Goal: Obtain resource: Obtain resource

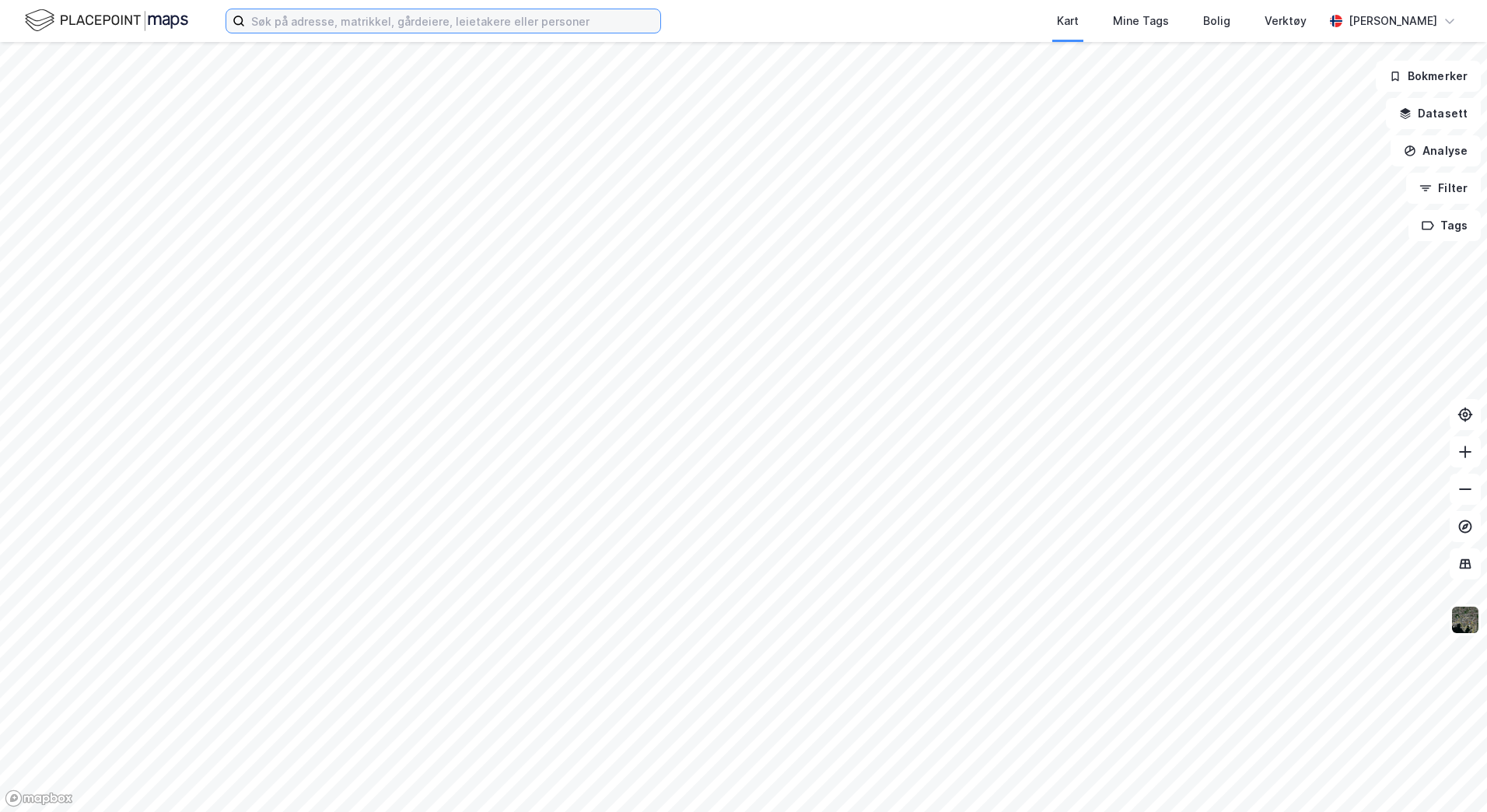
click at [381, 25] on input at bounding box center [452, 21] width 415 height 24
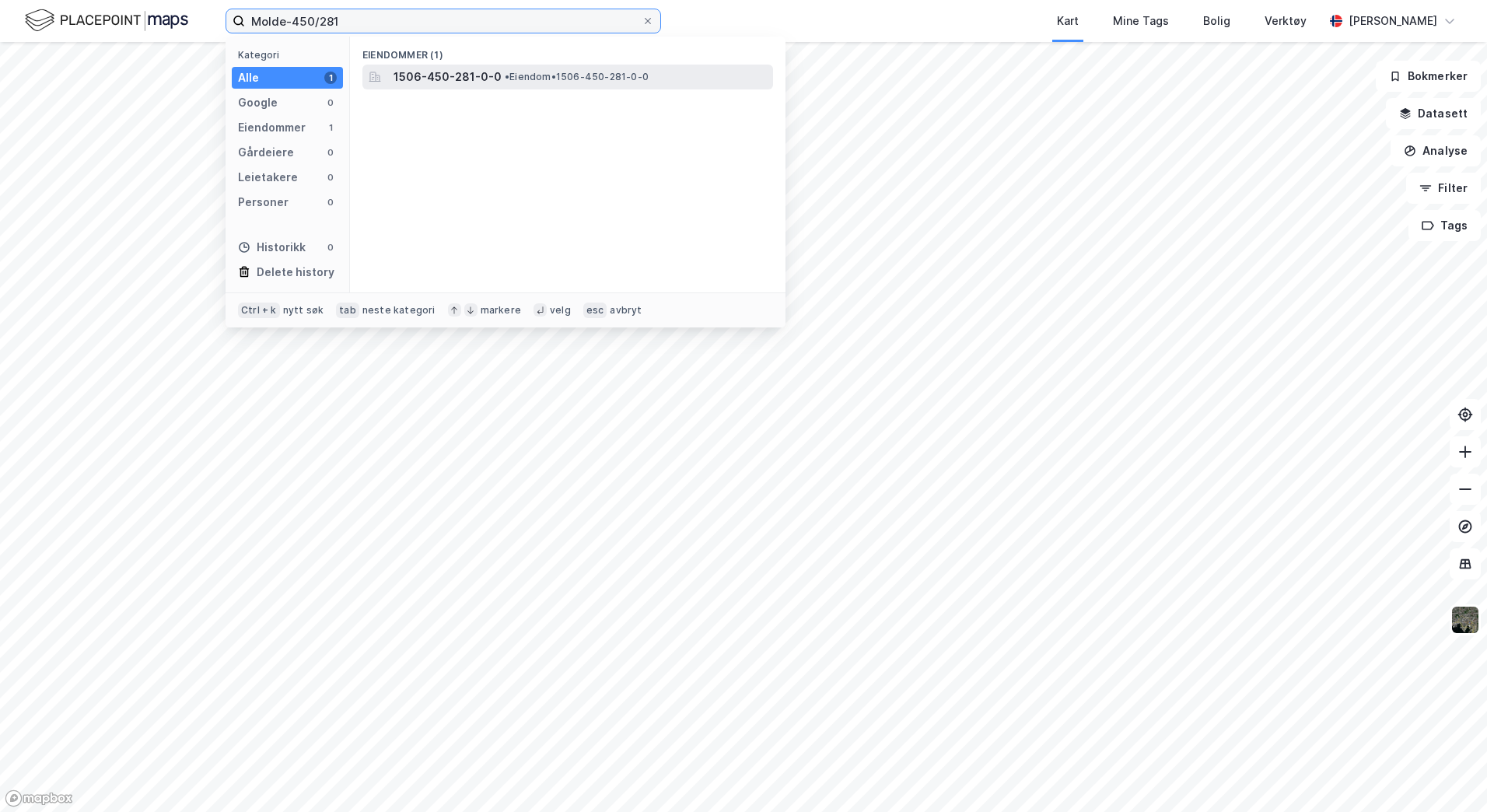
type input "Molde-450/281"
click at [425, 75] on span "1506-450-281-0-0" at bounding box center [447, 76] width 108 height 19
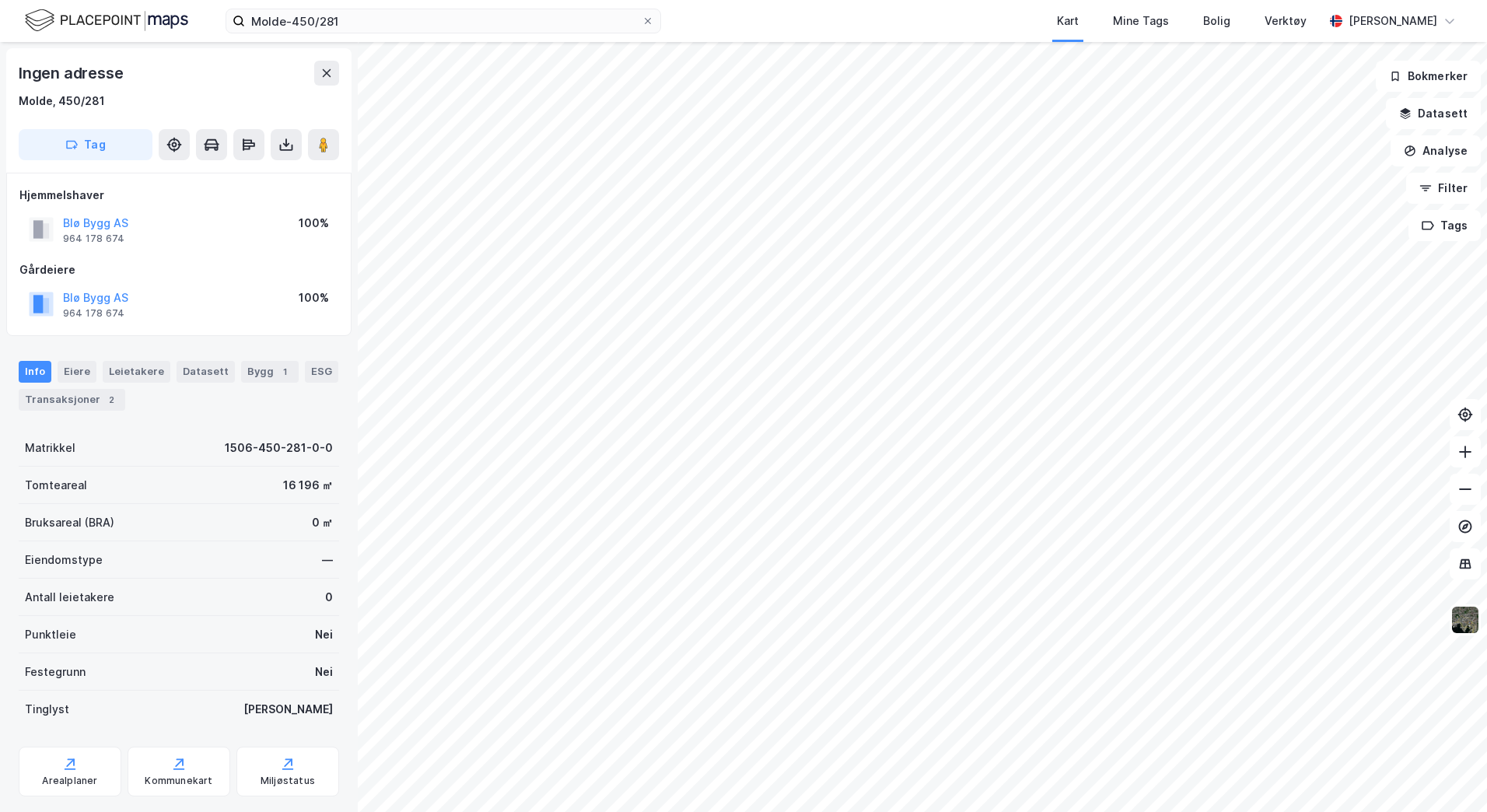
click at [281, 304] on div "Blø Bygg AS 964 178 674 100%" at bounding box center [178, 303] width 319 height 37
click at [280, 148] on icon at bounding box center [286, 147] width 14 height 6
click at [268, 180] on div "Last ned grunnbok" at bounding box center [219, 175] width 165 height 25
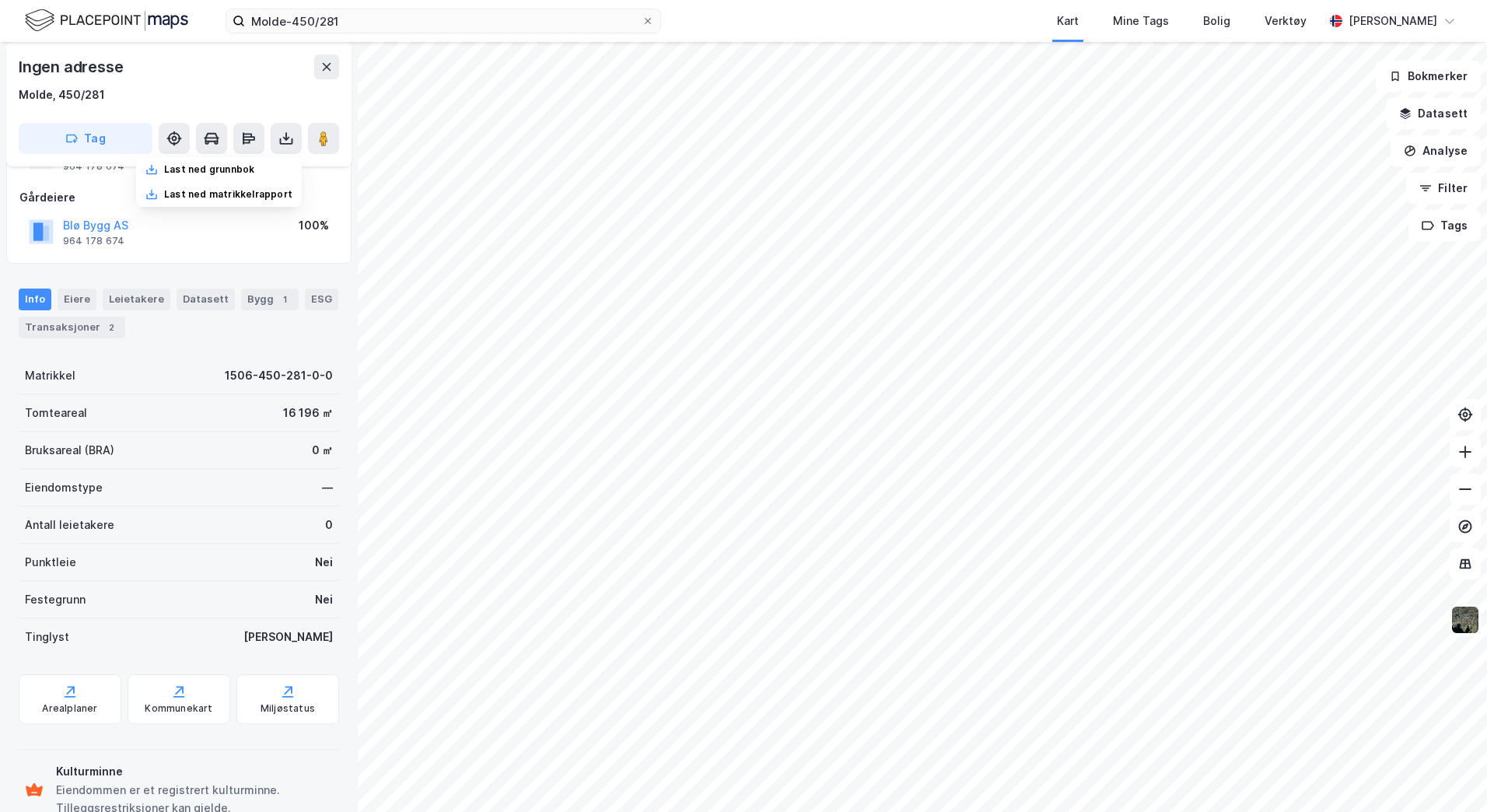
scroll to position [116, 0]
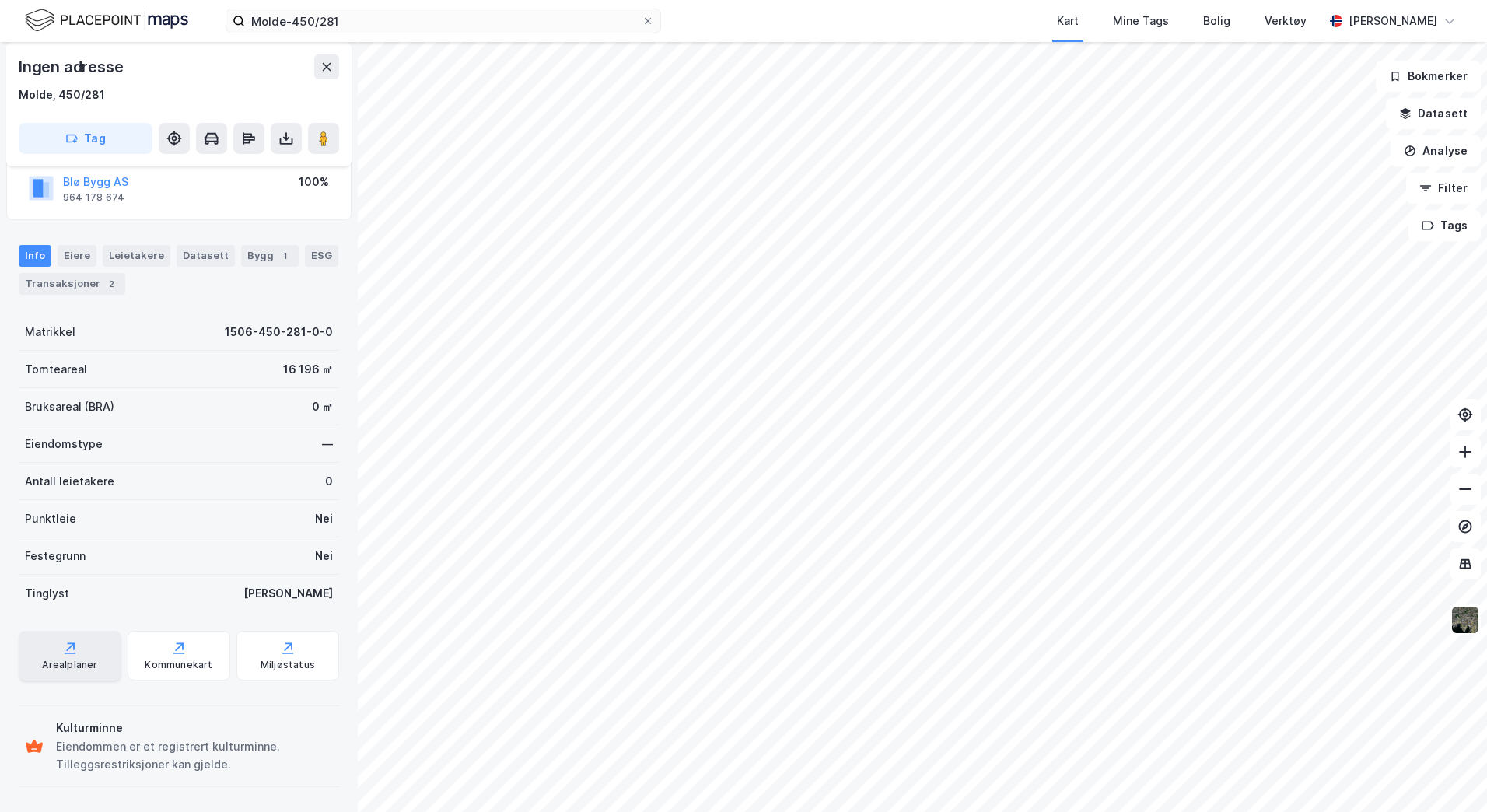
click at [101, 647] on div "Arealplaner" at bounding box center [70, 655] width 103 height 50
click at [1432, 197] on button "Filter" at bounding box center [1443, 188] width 74 height 31
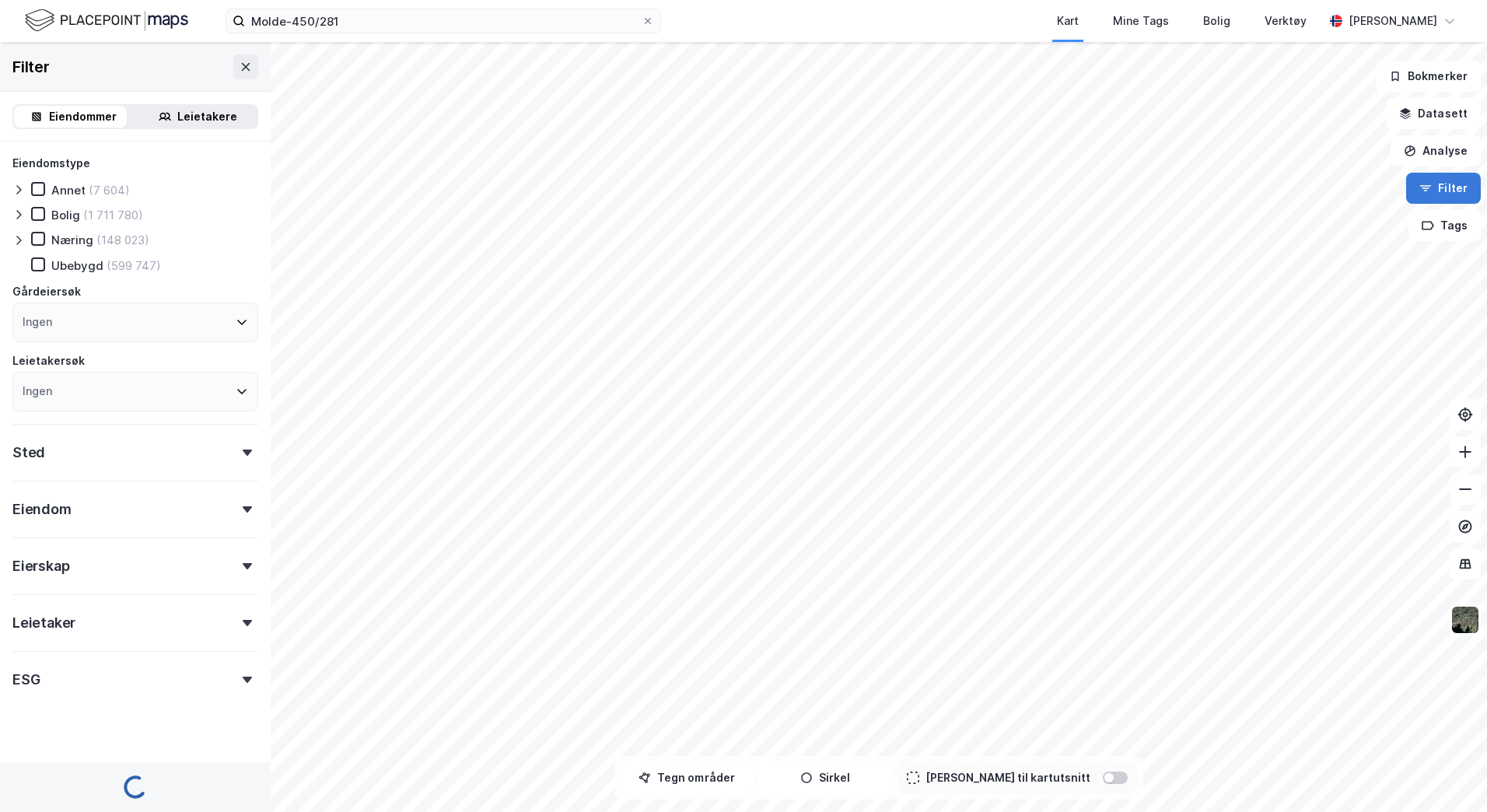
click at [1437, 191] on button "Filter" at bounding box center [1443, 188] width 74 height 31
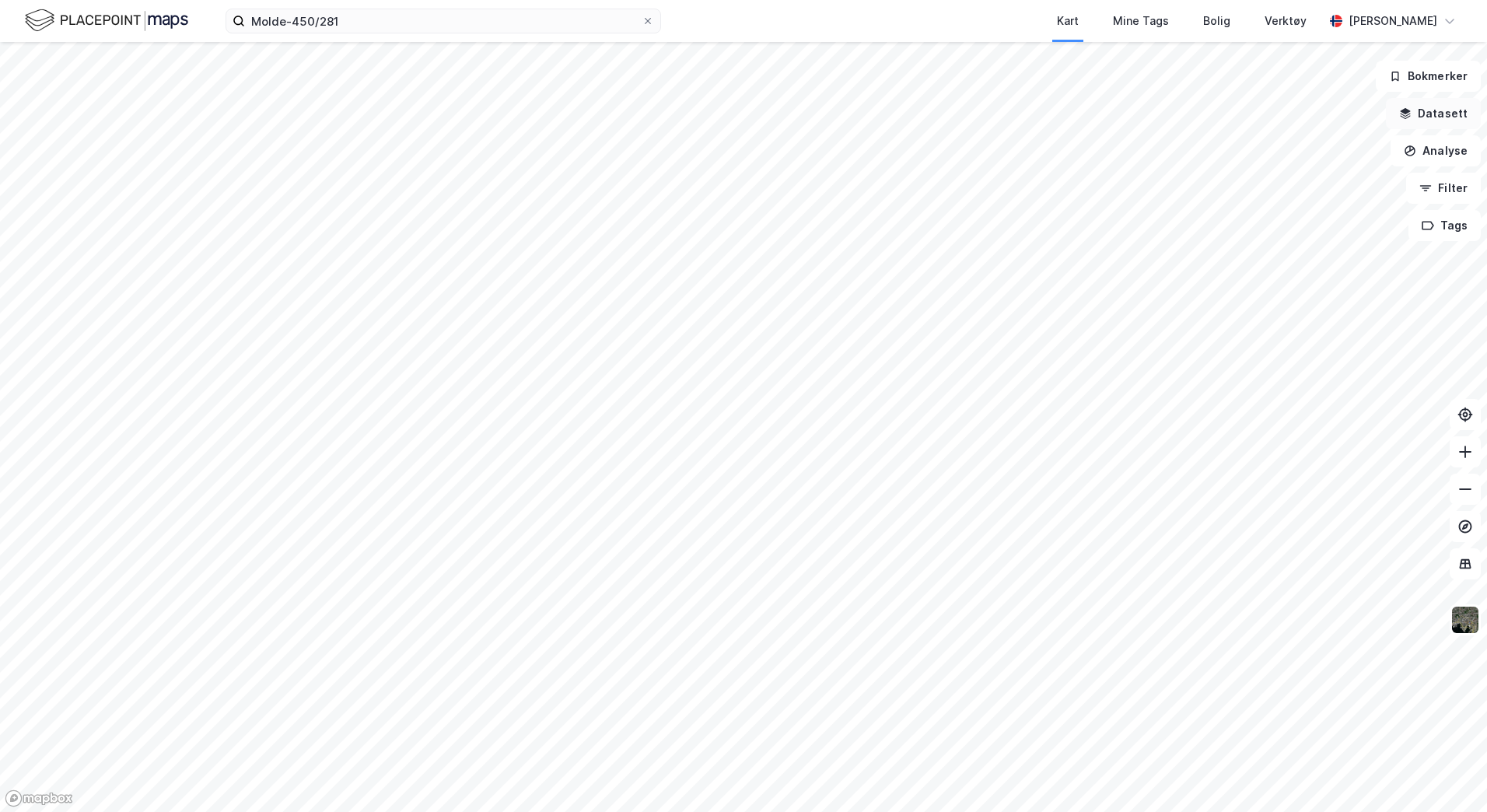
click at [1435, 117] on button "Datasett" at bounding box center [1433, 114] width 94 height 31
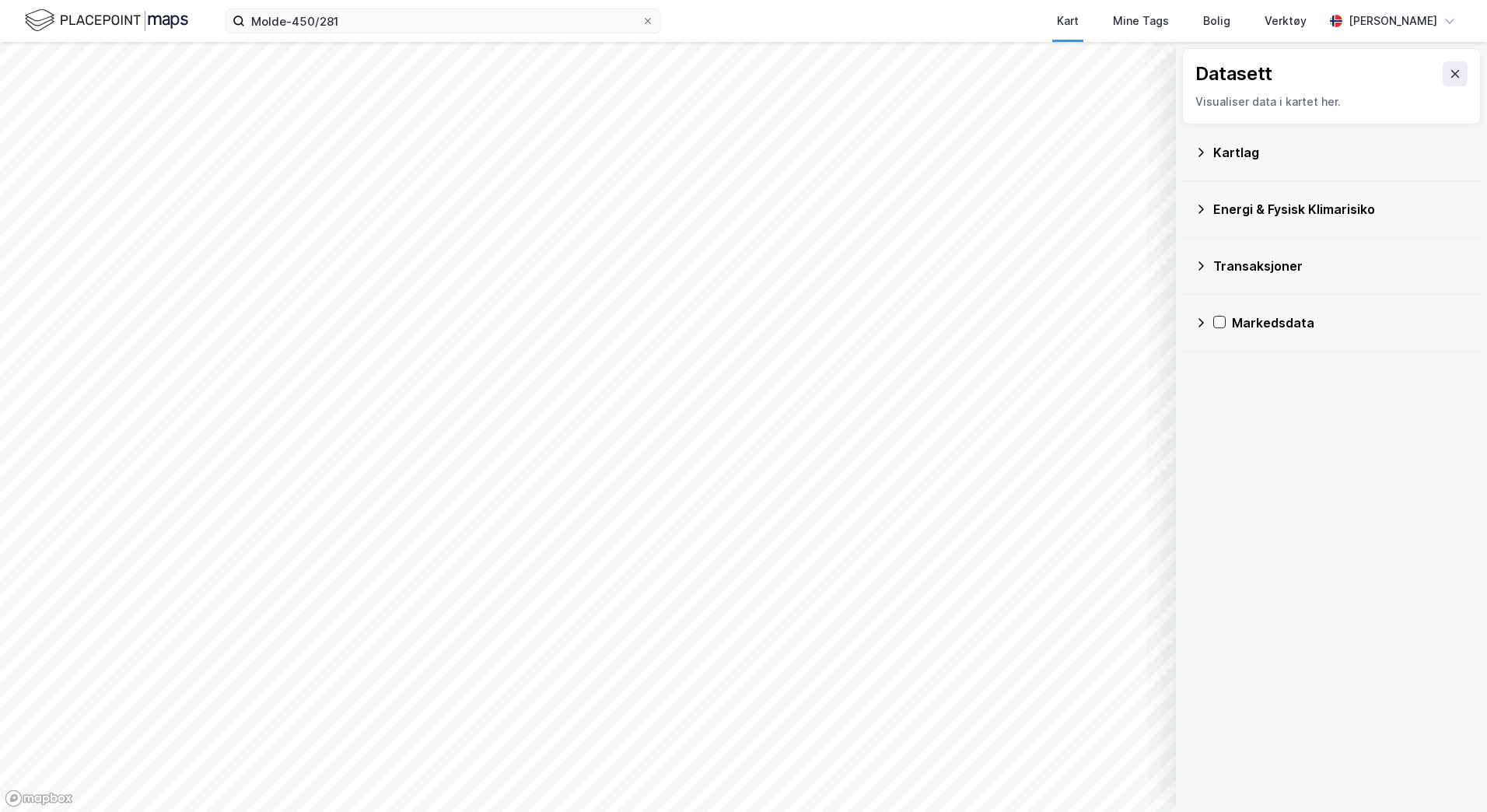
click at [1204, 155] on icon at bounding box center [1201, 153] width 13 height 13
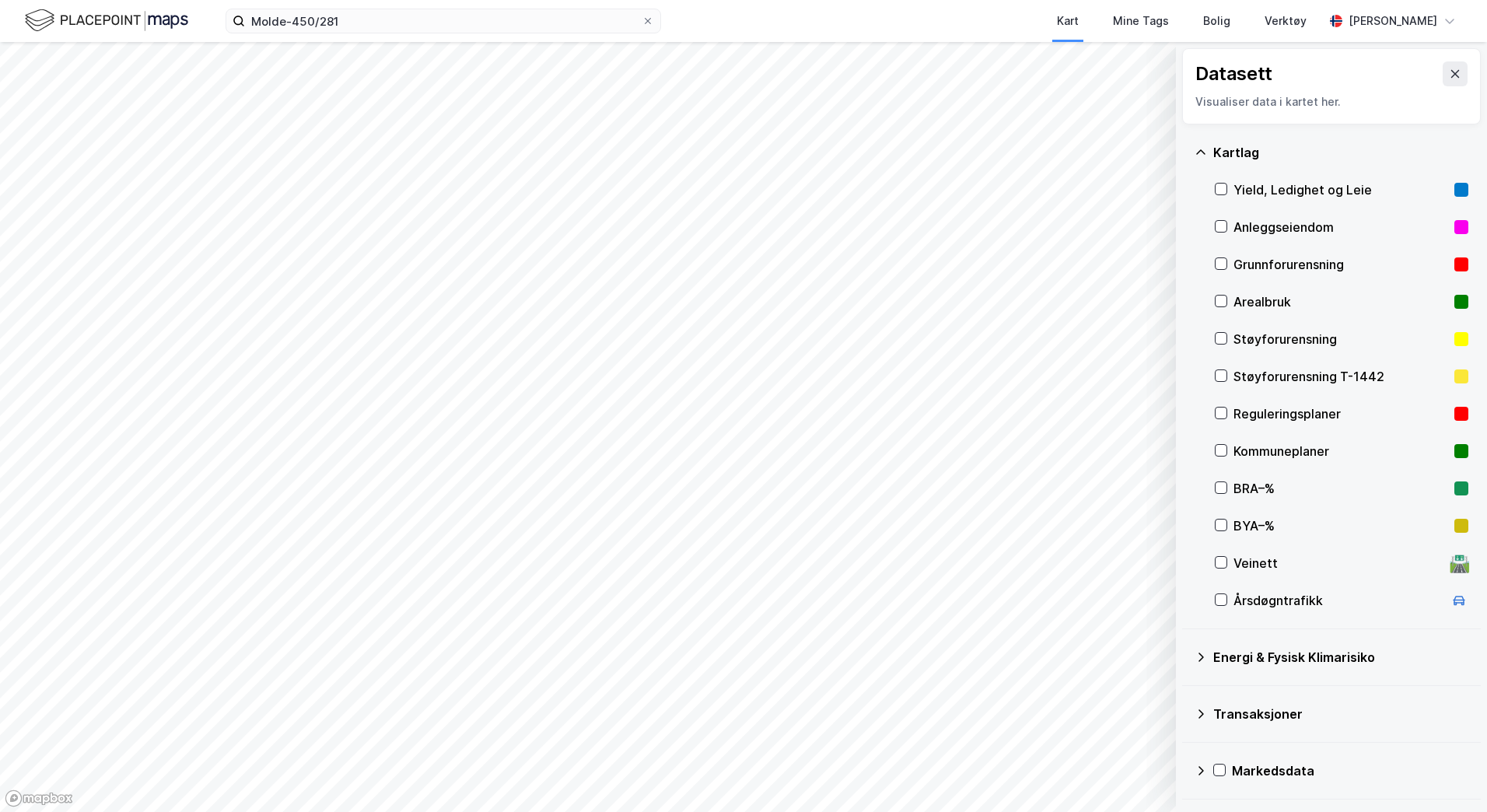
click at [1215, 405] on div "Reguleringsplaner" at bounding box center [1341, 413] width 253 height 37
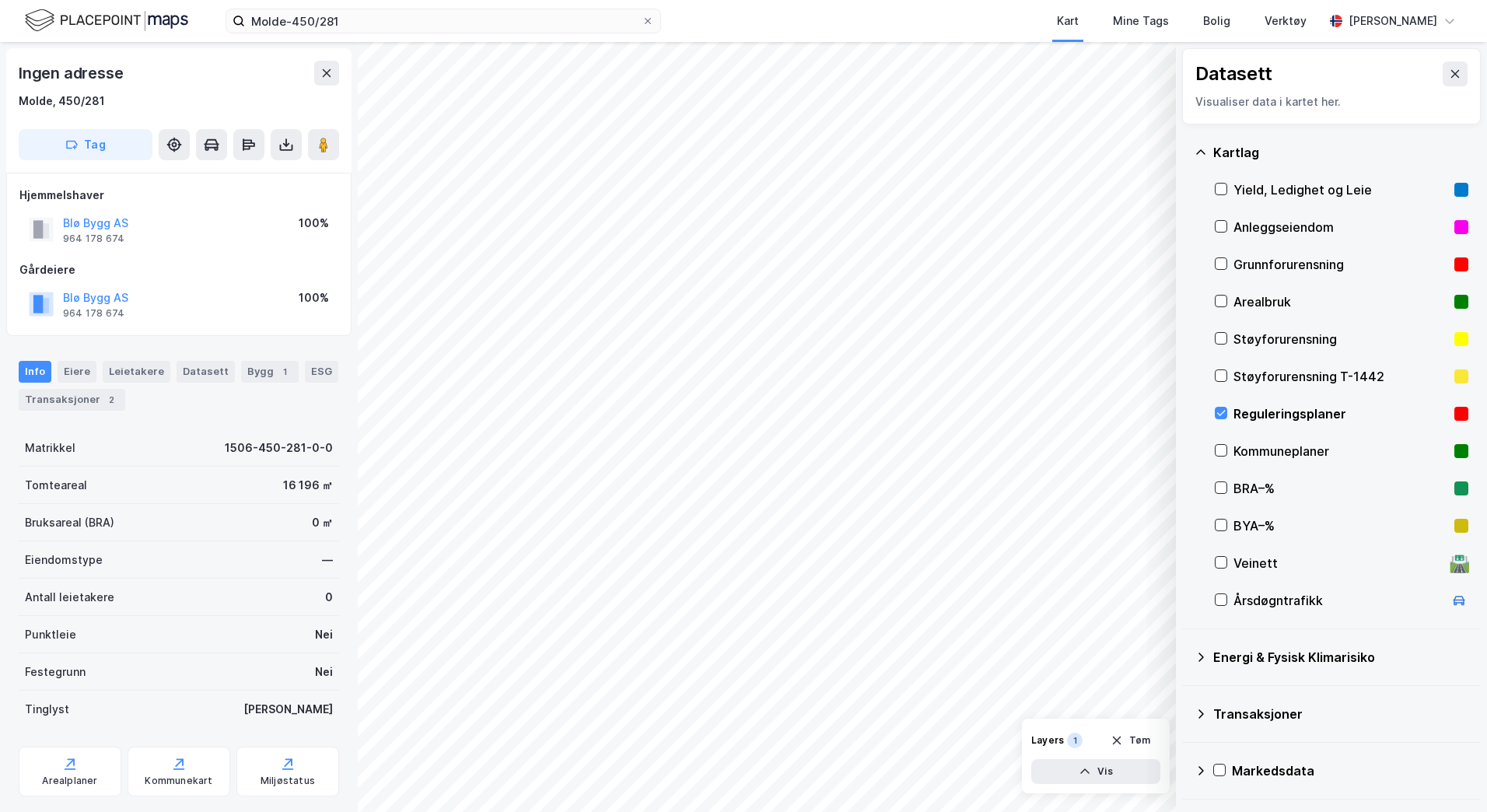
scroll to position [116, 0]
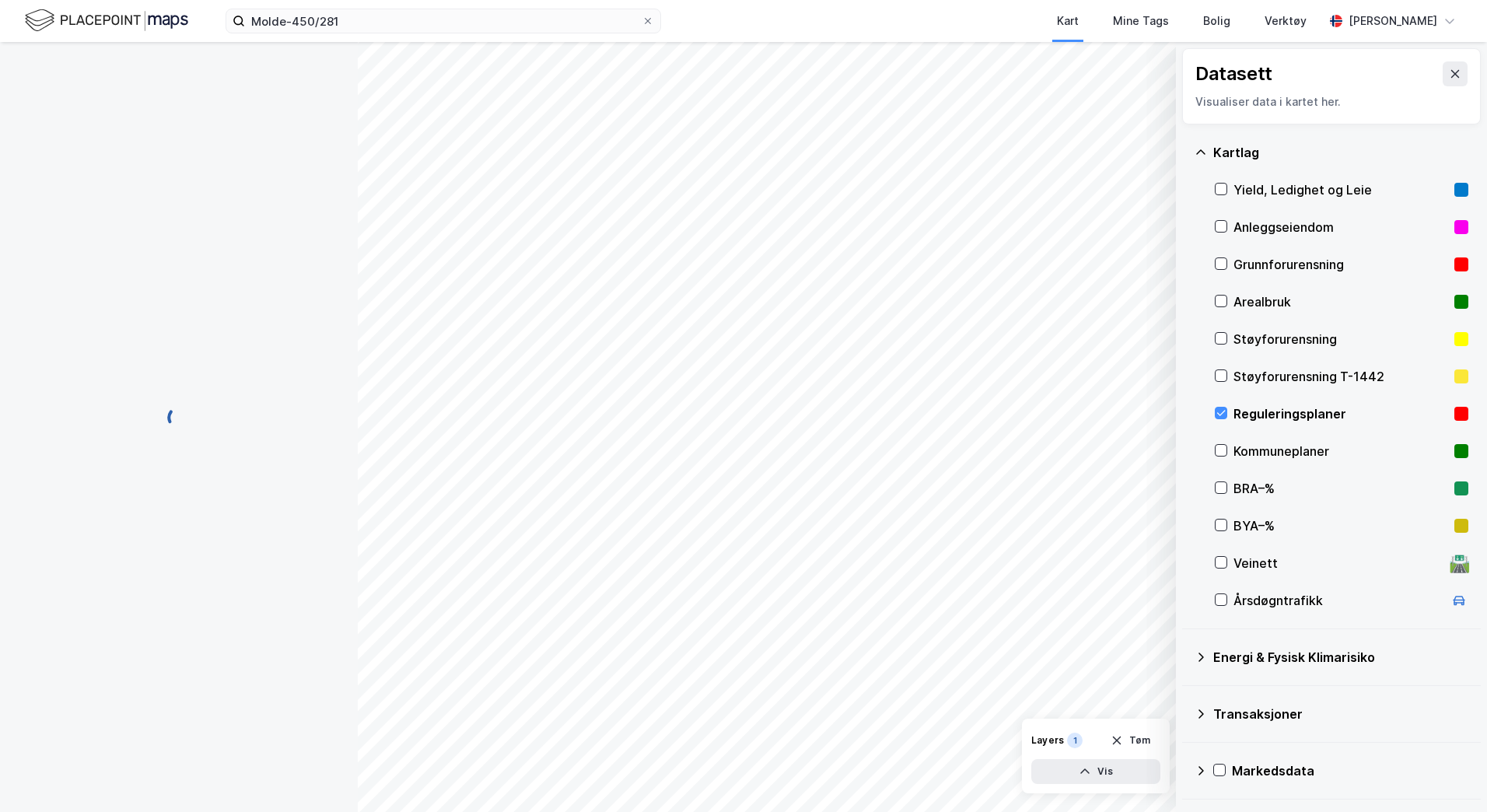
scroll to position [116, 0]
